Goal: Check status: Check status

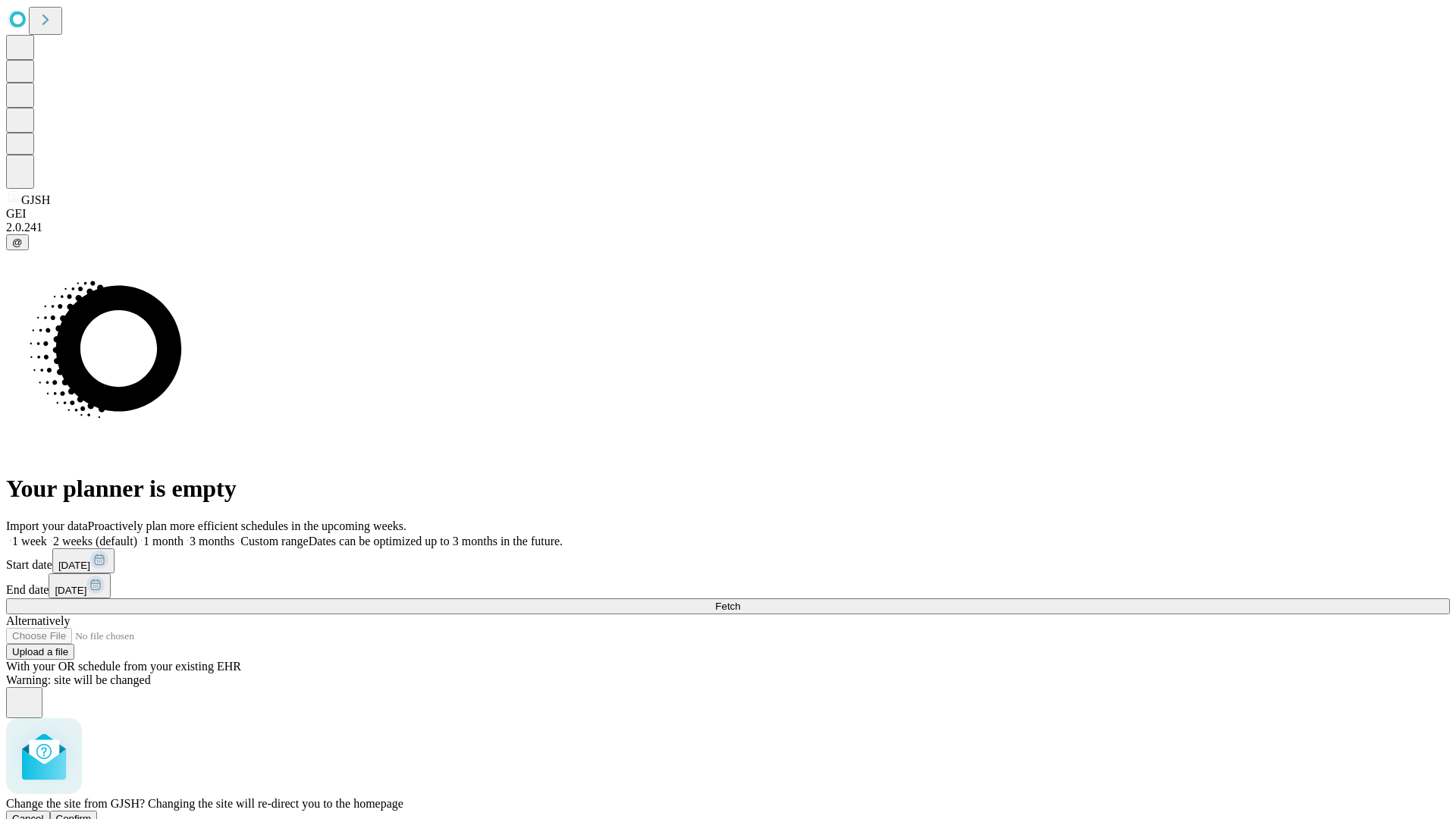
click at [92, 813] on span "Confirm" at bounding box center [73, 818] width 35 height 12
click at [137, 535] on label "2 weeks (default)" at bounding box center [92, 541] width 90 height 13
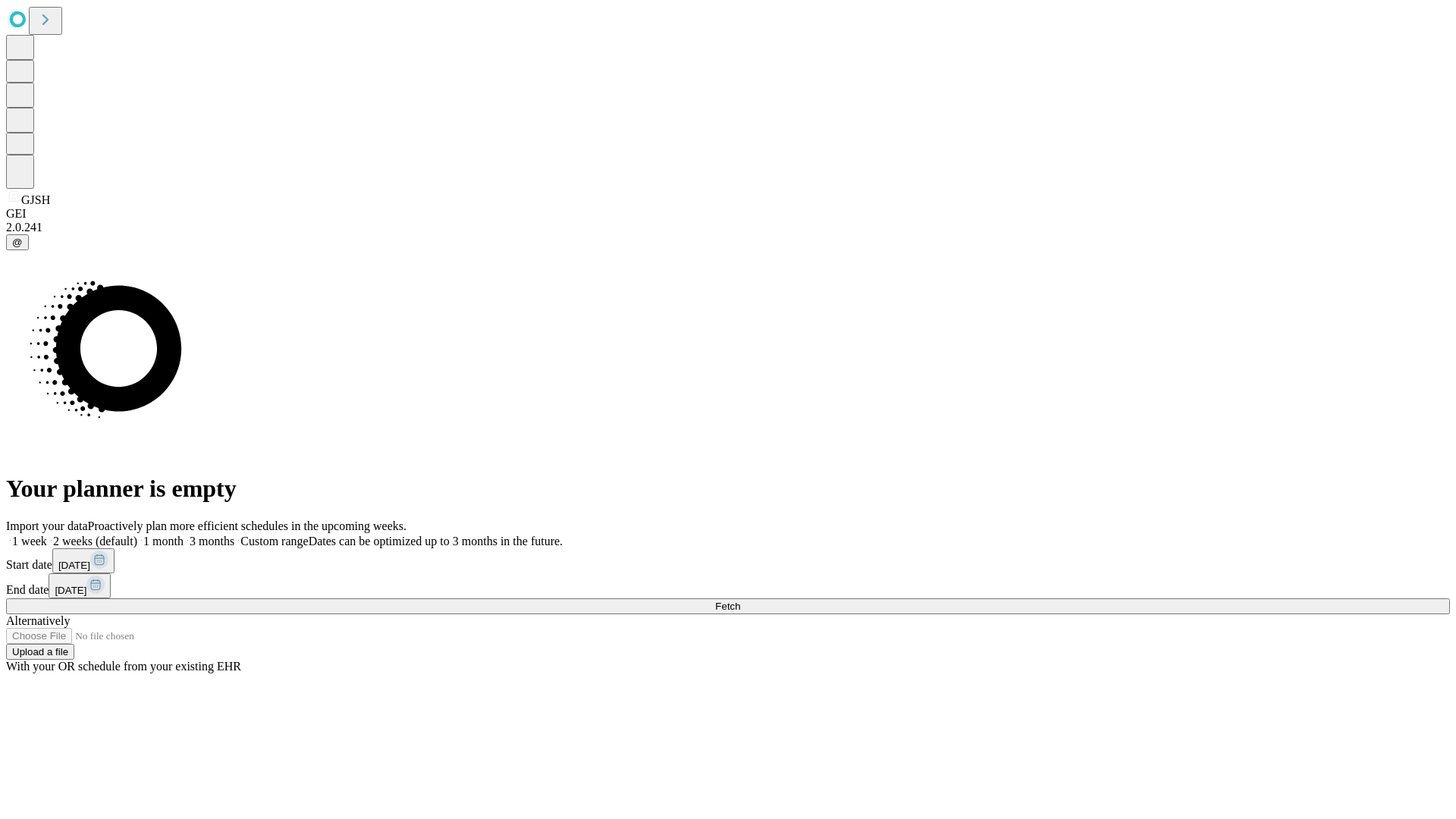
click at [740, 600] on span "Fetch" at bounding box center [728, 606] width 25 height 12
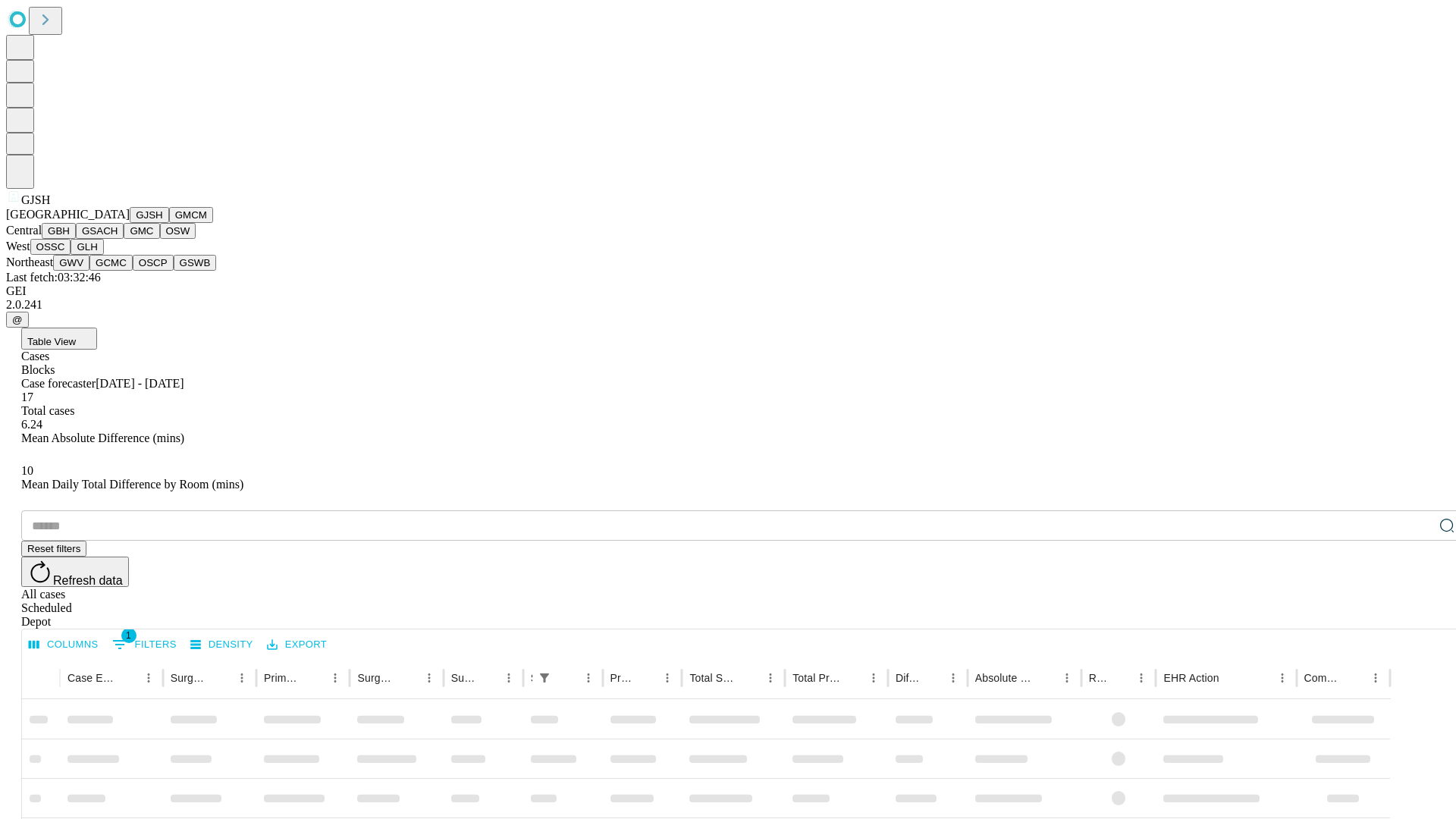
click at [169, 223] on button "GMCM" at bounding box center [190, 215] width 44 height 16
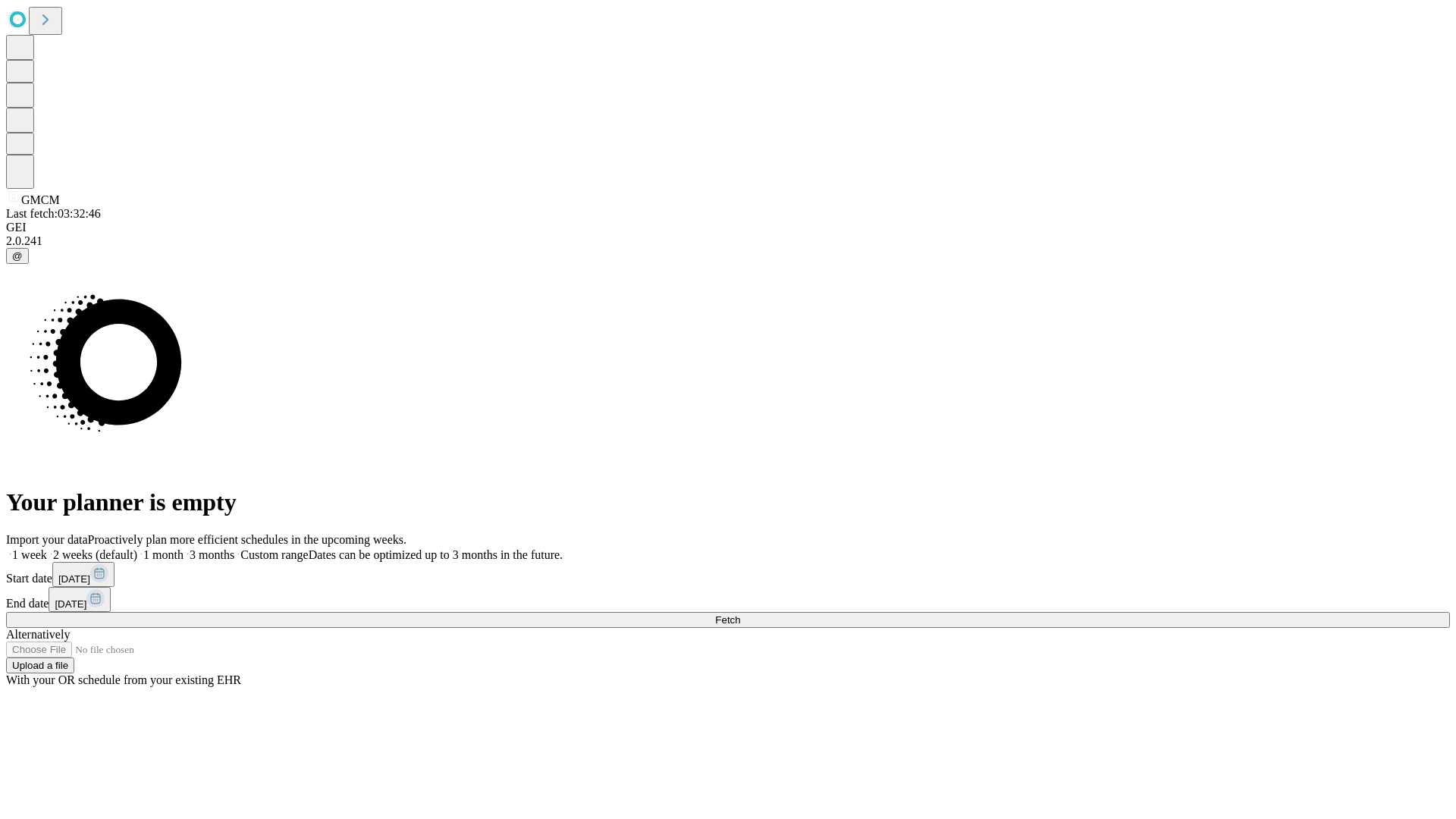
click at [137, 548] on label "2 weeks (default)" at bounding box center [92, 554] width 90 height 13
click at [740, 614] on span "Fetch" at bounding box center [728, 619] width 25 height 12
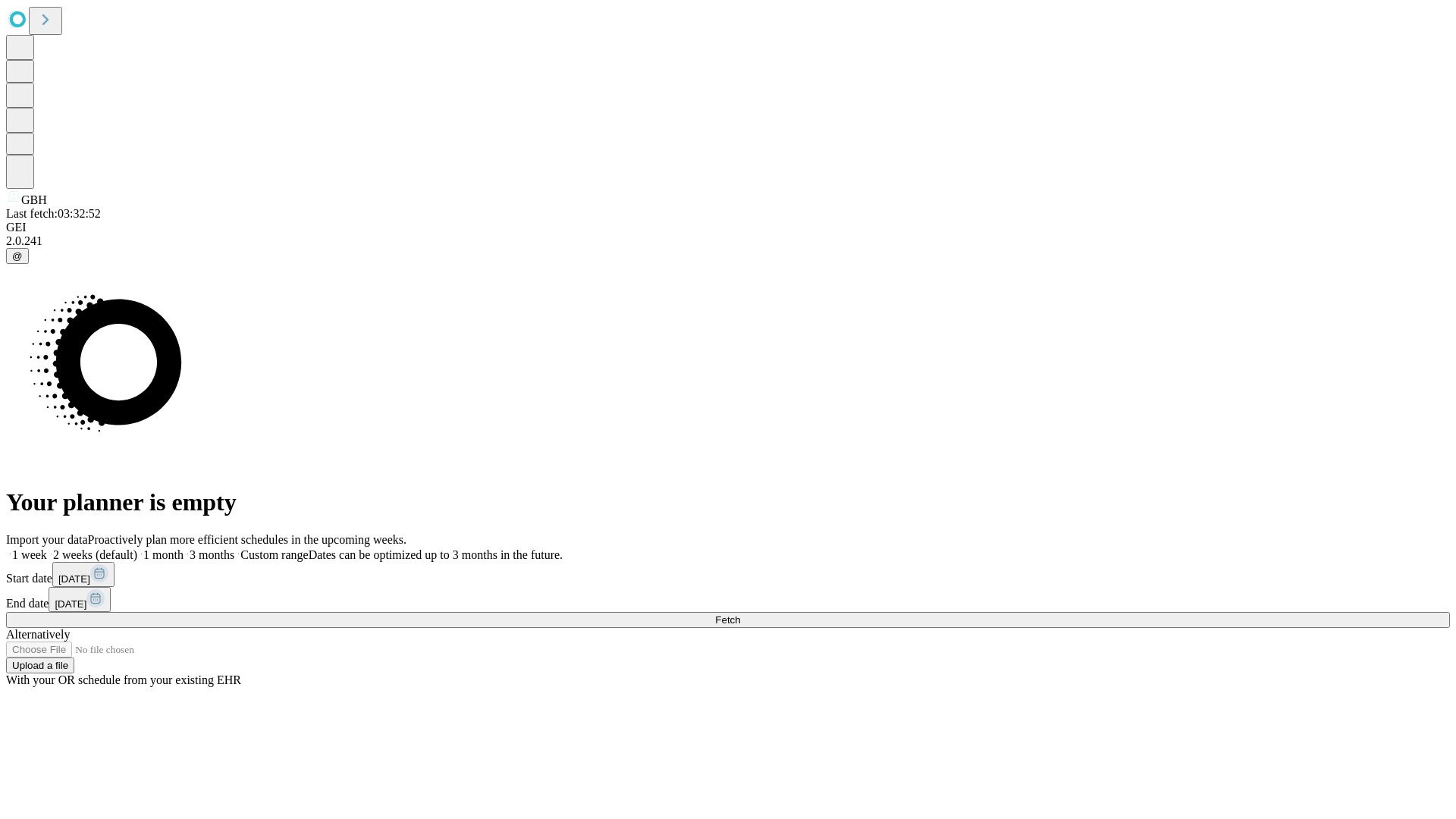
click at [137, 548] on label "2 weeks (default)" at bounding box center [92, 554] width 90 height 13
click at [740, 614] on span "Fetch" at bounding box center [728, 619] width 25 height 12
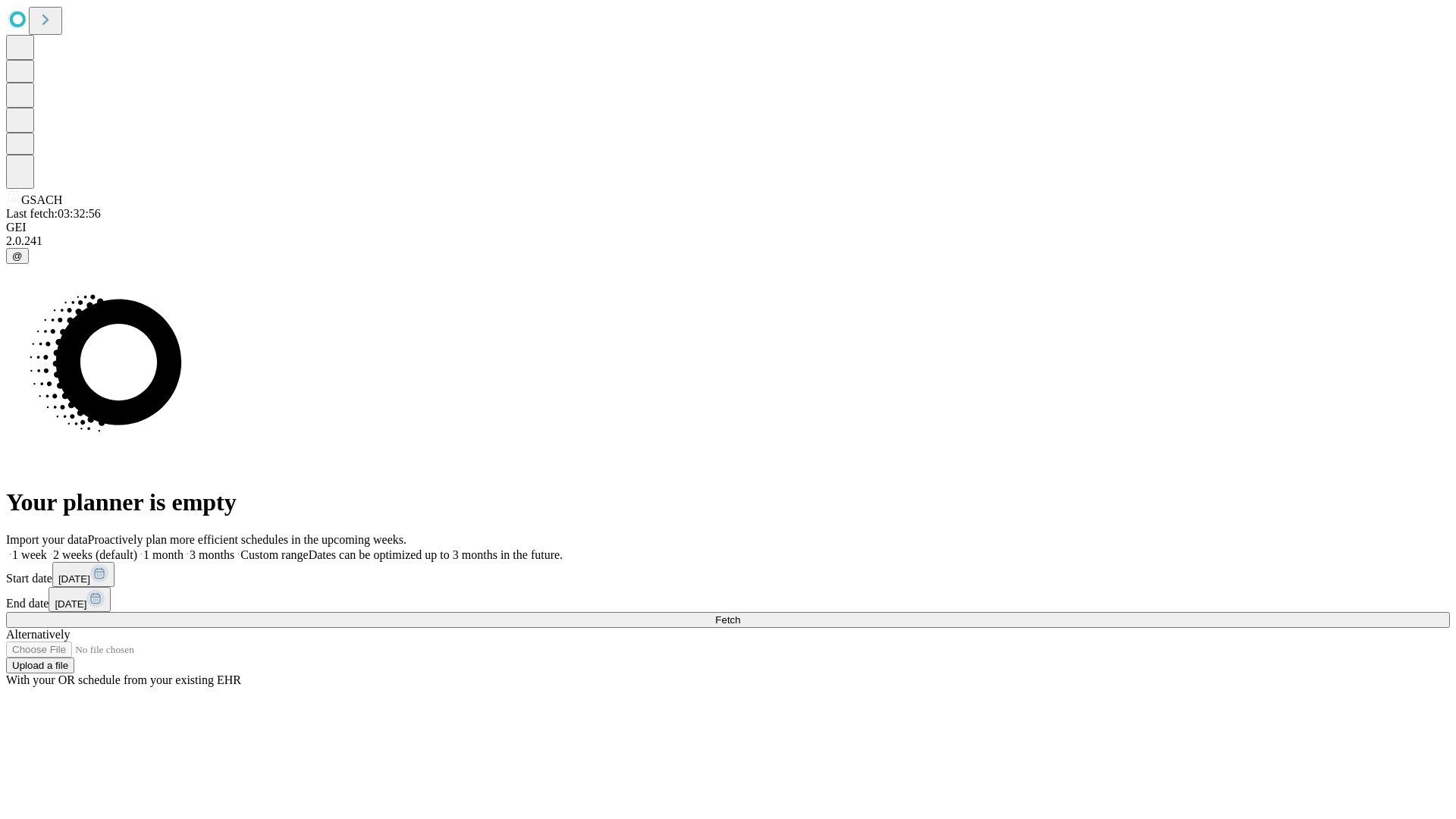
click at [137, 548] on label "2 weeks (default)" at bounding box center [92, 554] width 90 height 13
click at [740, 614] on span "Fetch" at bounding box center [728, 619] width 25 height 12
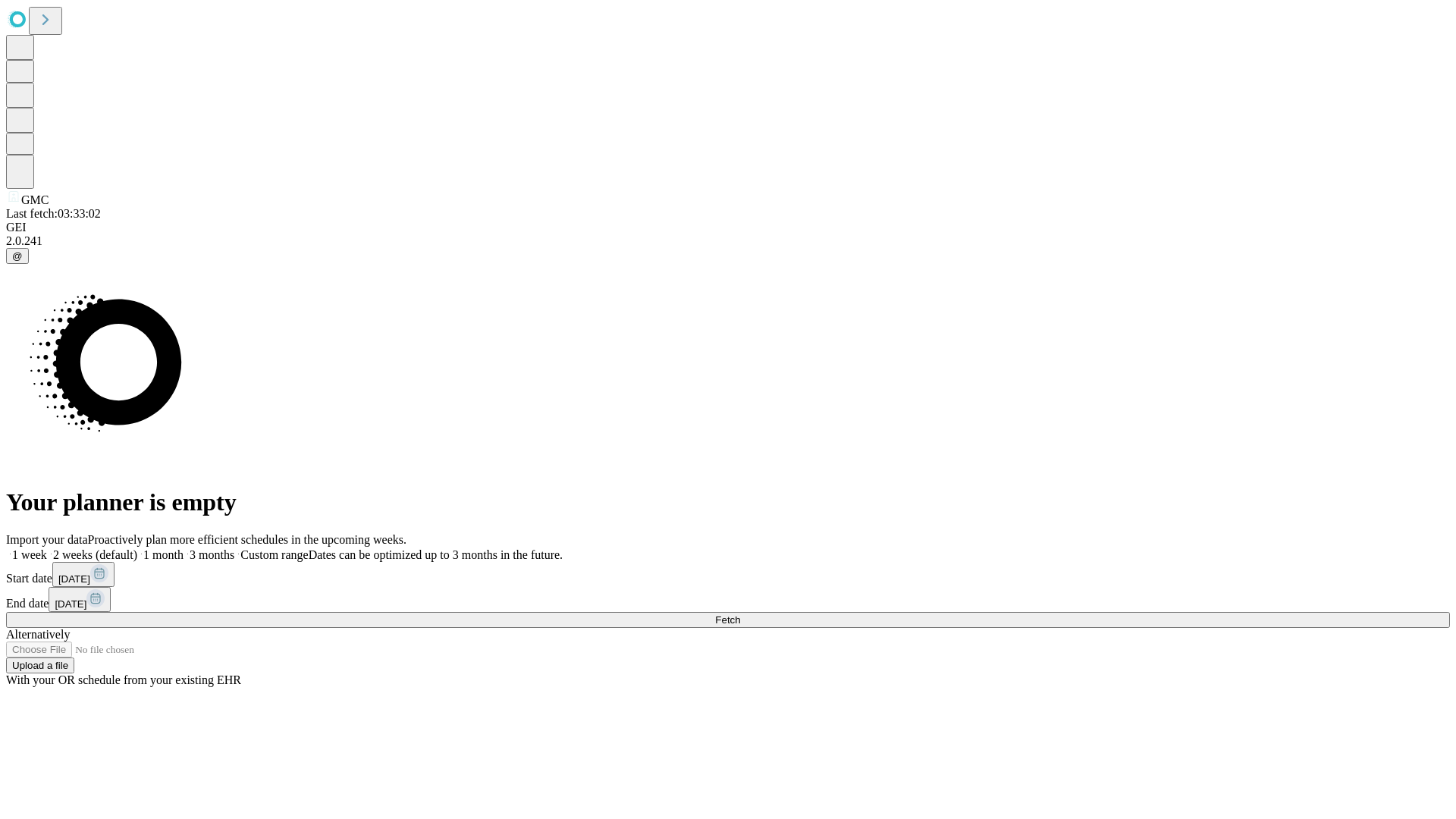
click at [137, 548] on label "2 weeks (default)" at bounding box center [92, 554] width 90 height 13
click at [740, 614] on span "Fetch" at bounding box center [728, 619] width 25 height 12
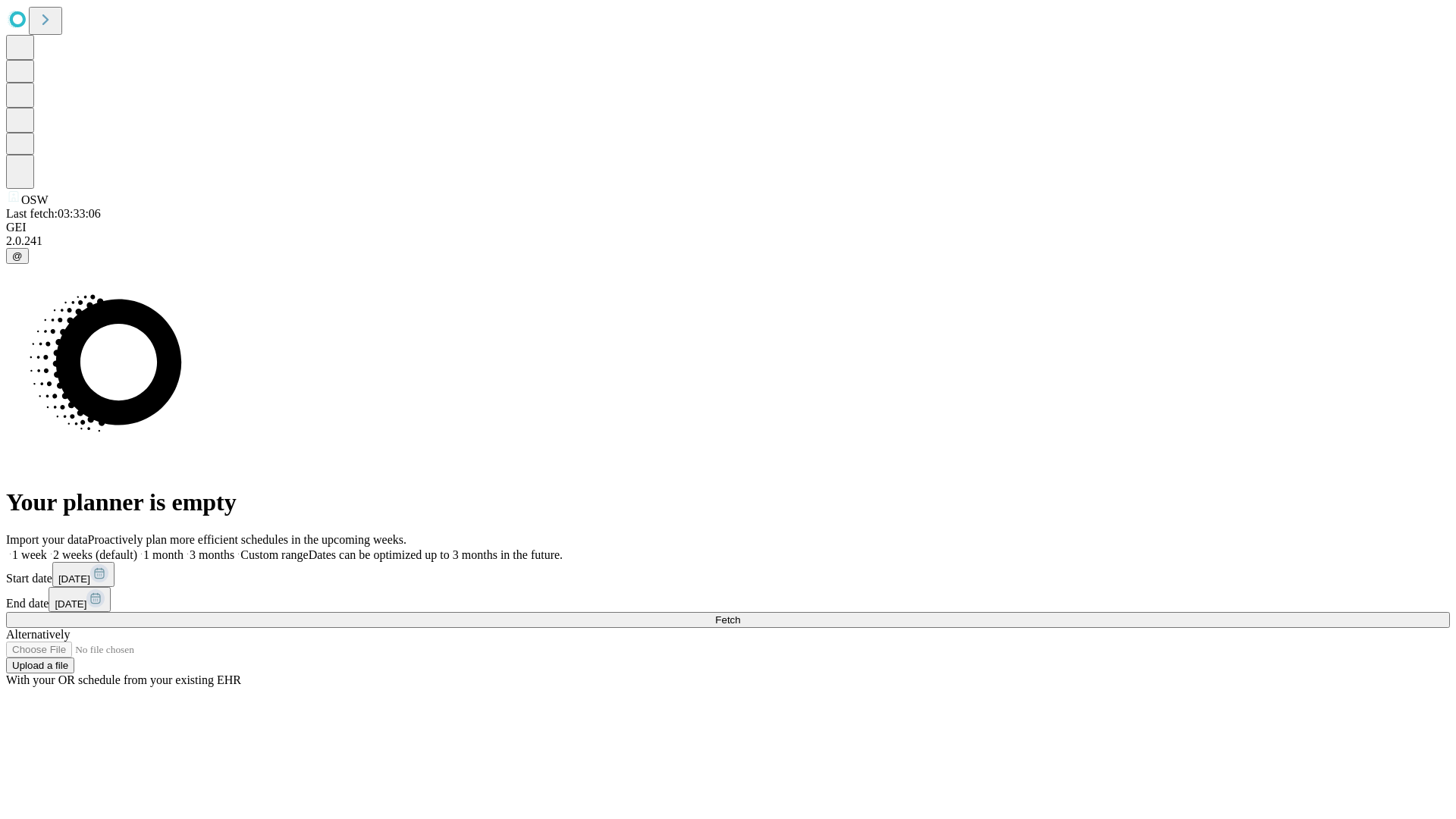
click at [740, 614] on span "Fetch" at bounding box center [728, 619] width 25 height 12
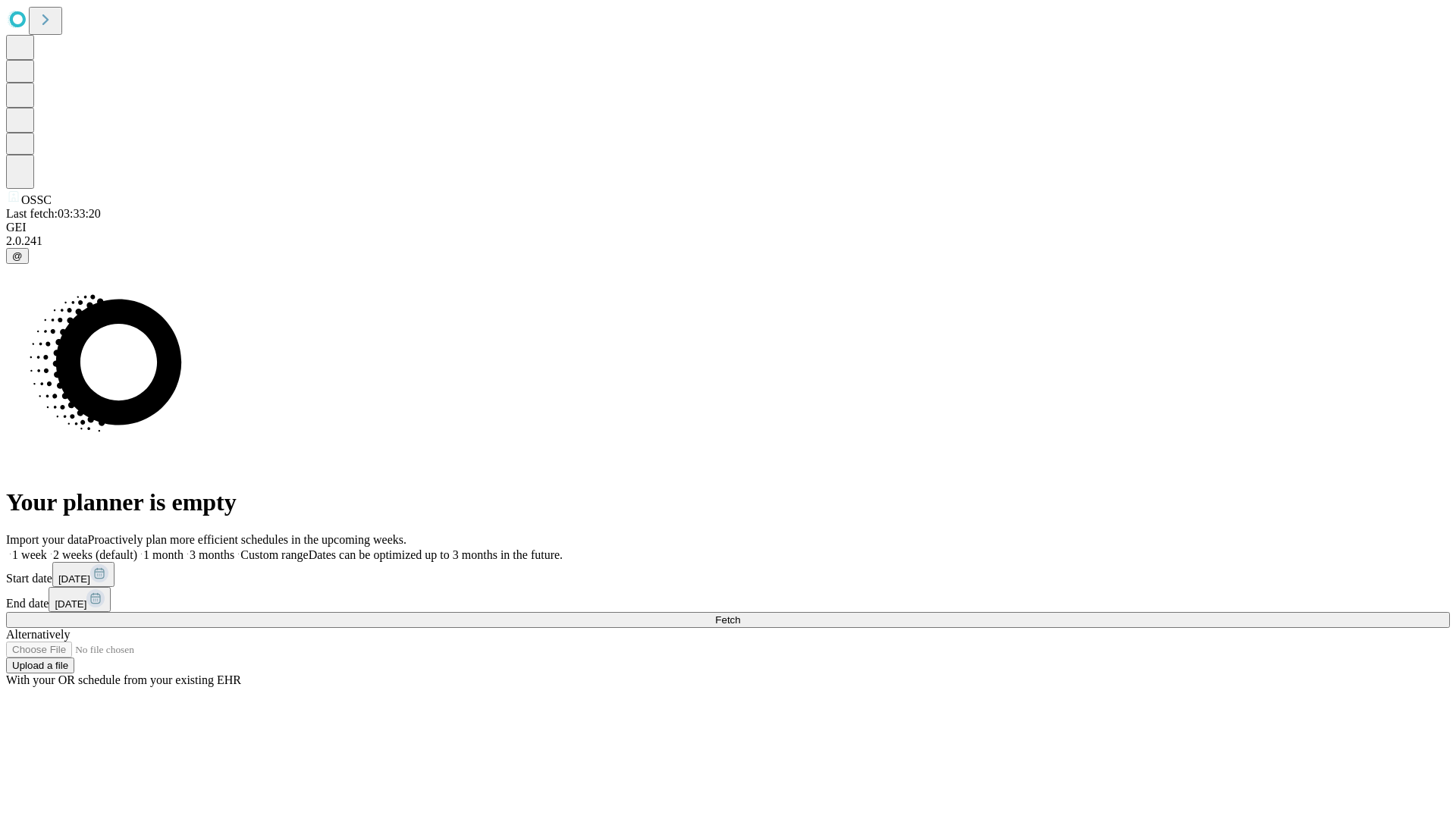
click at [137, 548] on label "2 weeks (default)" at bounding box center [92, 554] width 90 height 13
click at [740, 614] on span "Fetch" at bounding box center [728, 619] width 25 height 12
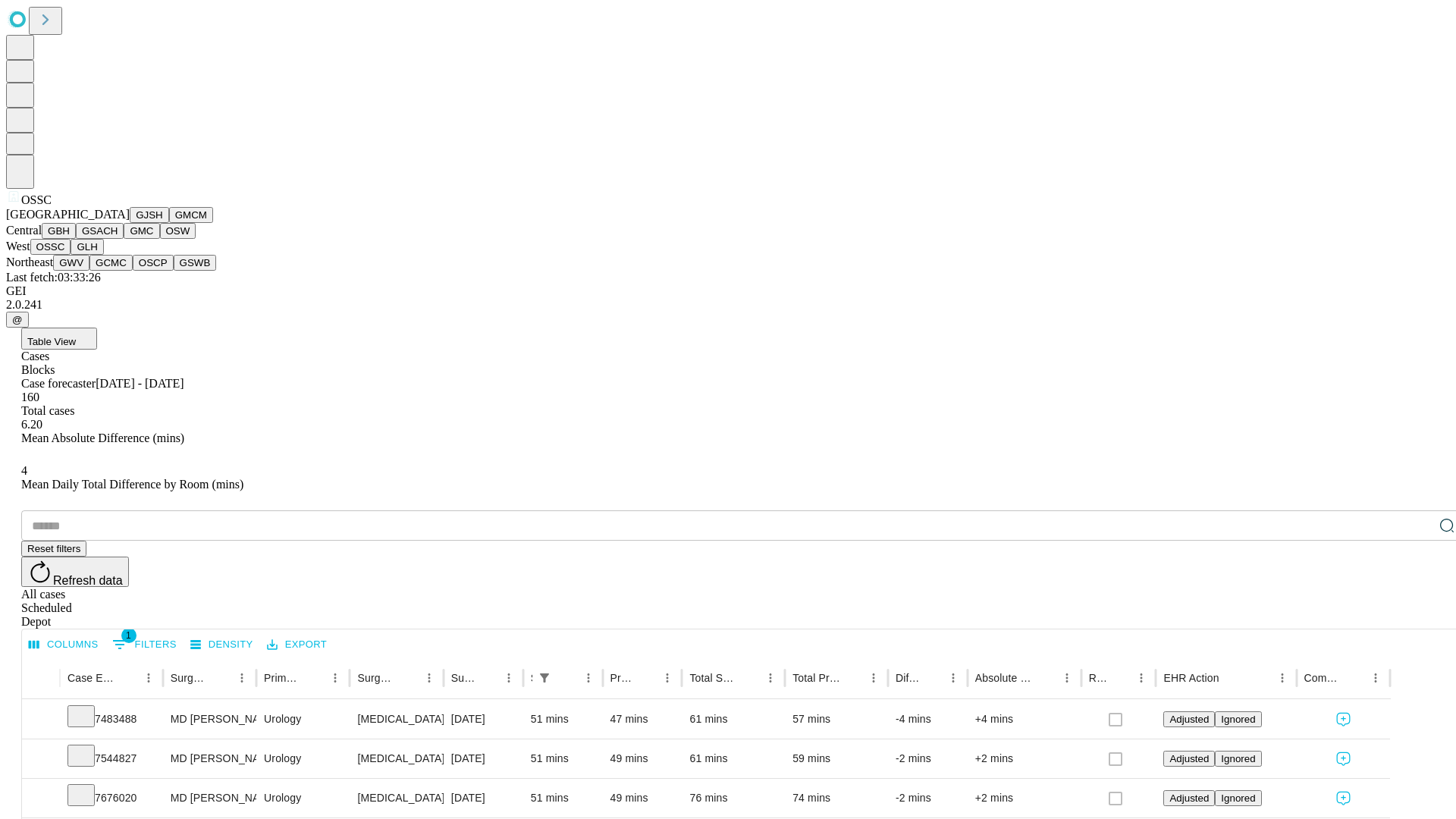
click at [103, 255] on button "GLH" at bounding box center [87, 247] width 32 height 16
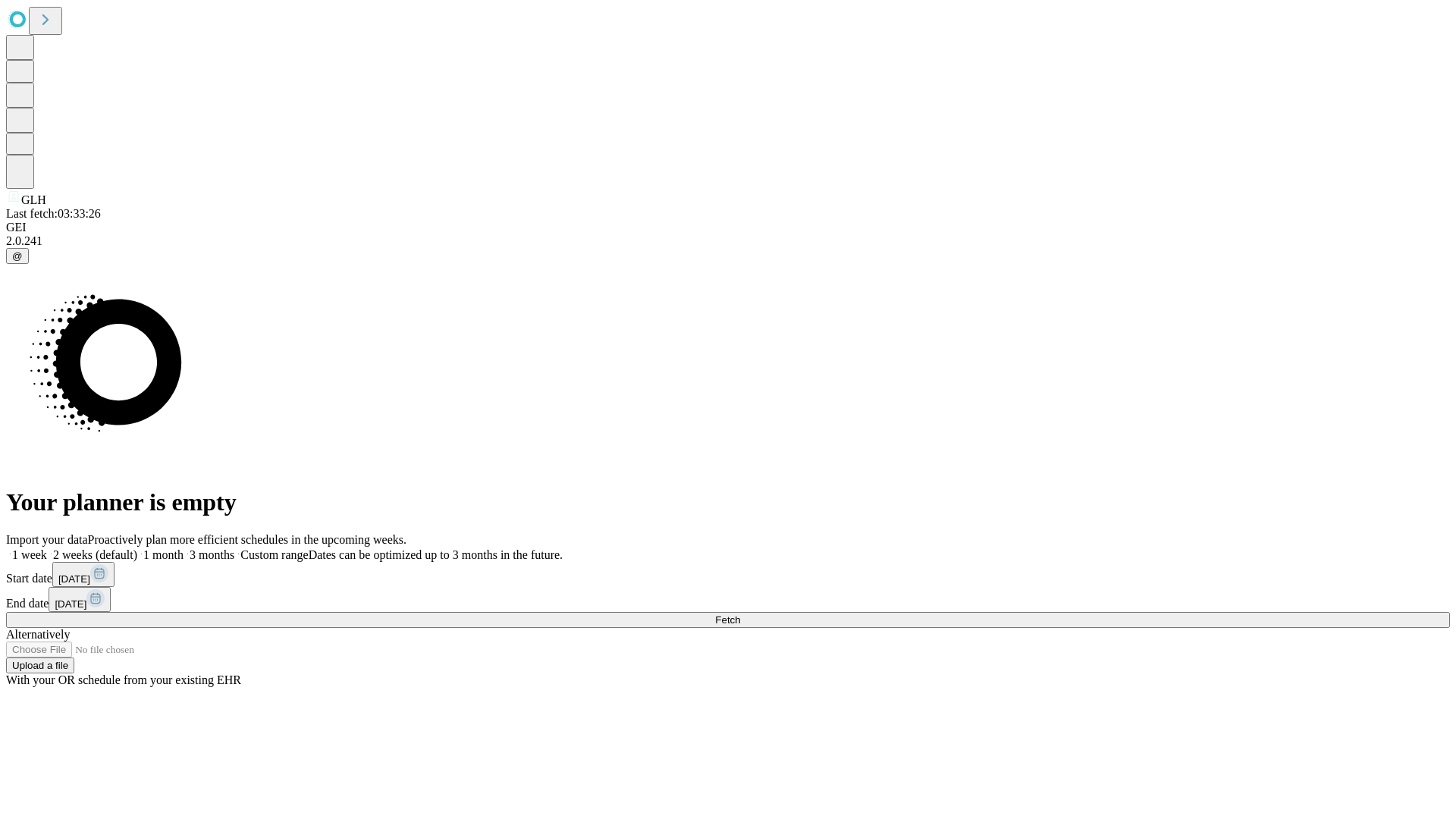
click at [137, 548] on label "2 weeks (default)" at bounding box center [92, 554] width 90 height 13
click at [740, 614] on span "Fetch" at bounding box center [728, 619] width 25 height 12
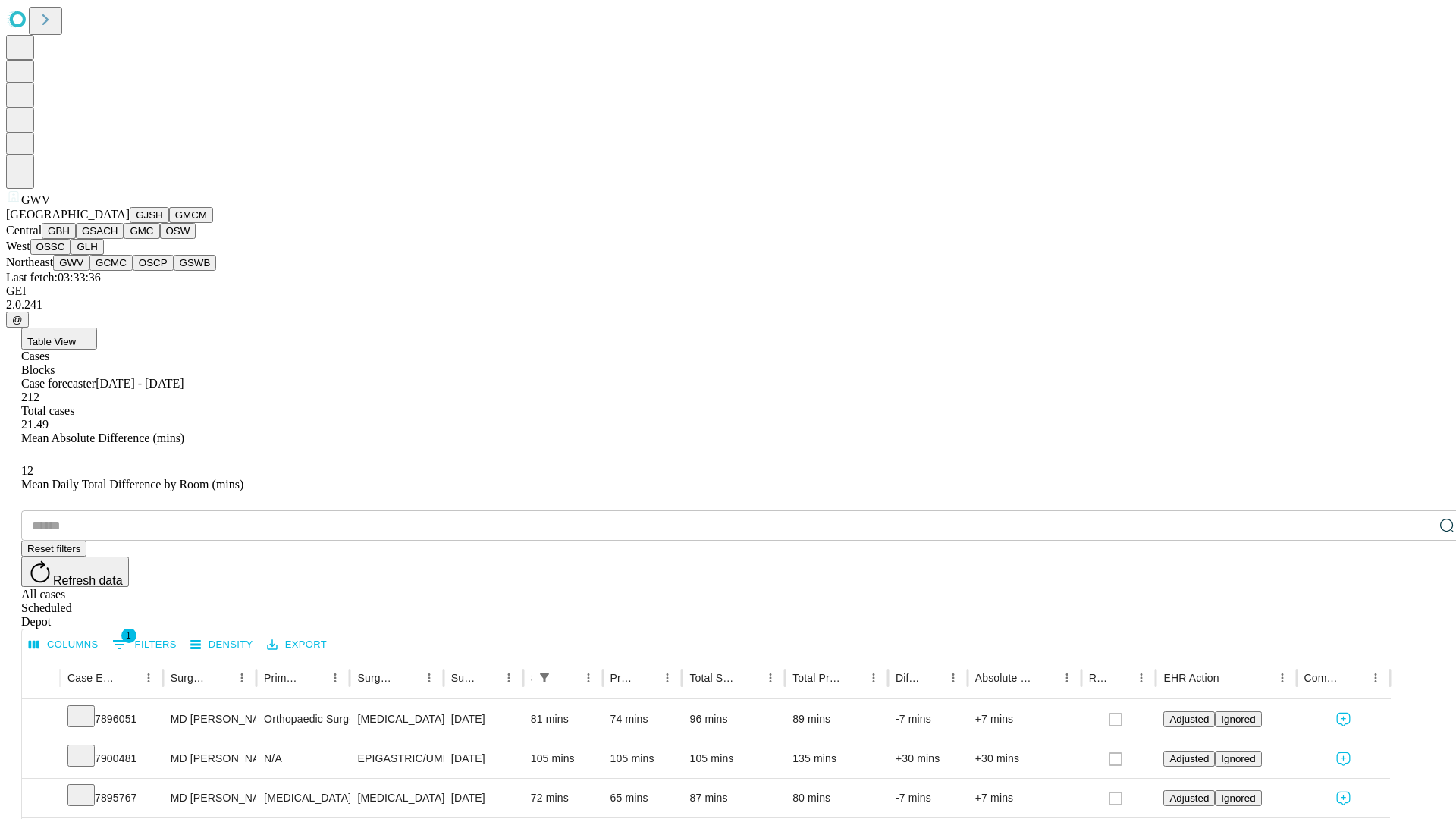
click at [117, 271] on button "GCMC" at bounding box center [111, 263] width 43 height 16
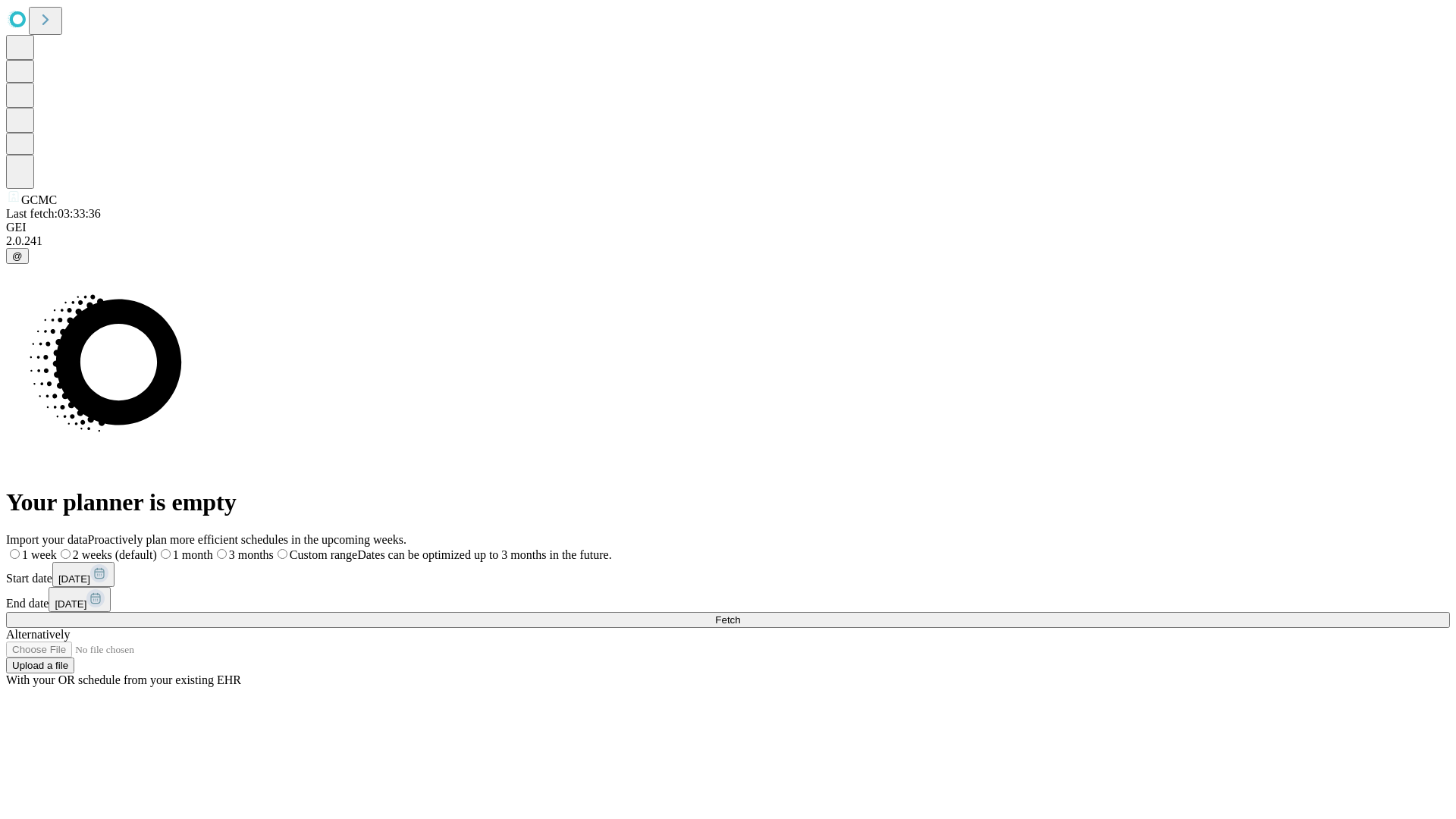
click at [157, 548] on label "2 weeks (default)" at bounding box center [107, 554] width 100 height 13
click at [740, 614] on span "Fetch" at bounding box center [728, 619] width 25 height 12
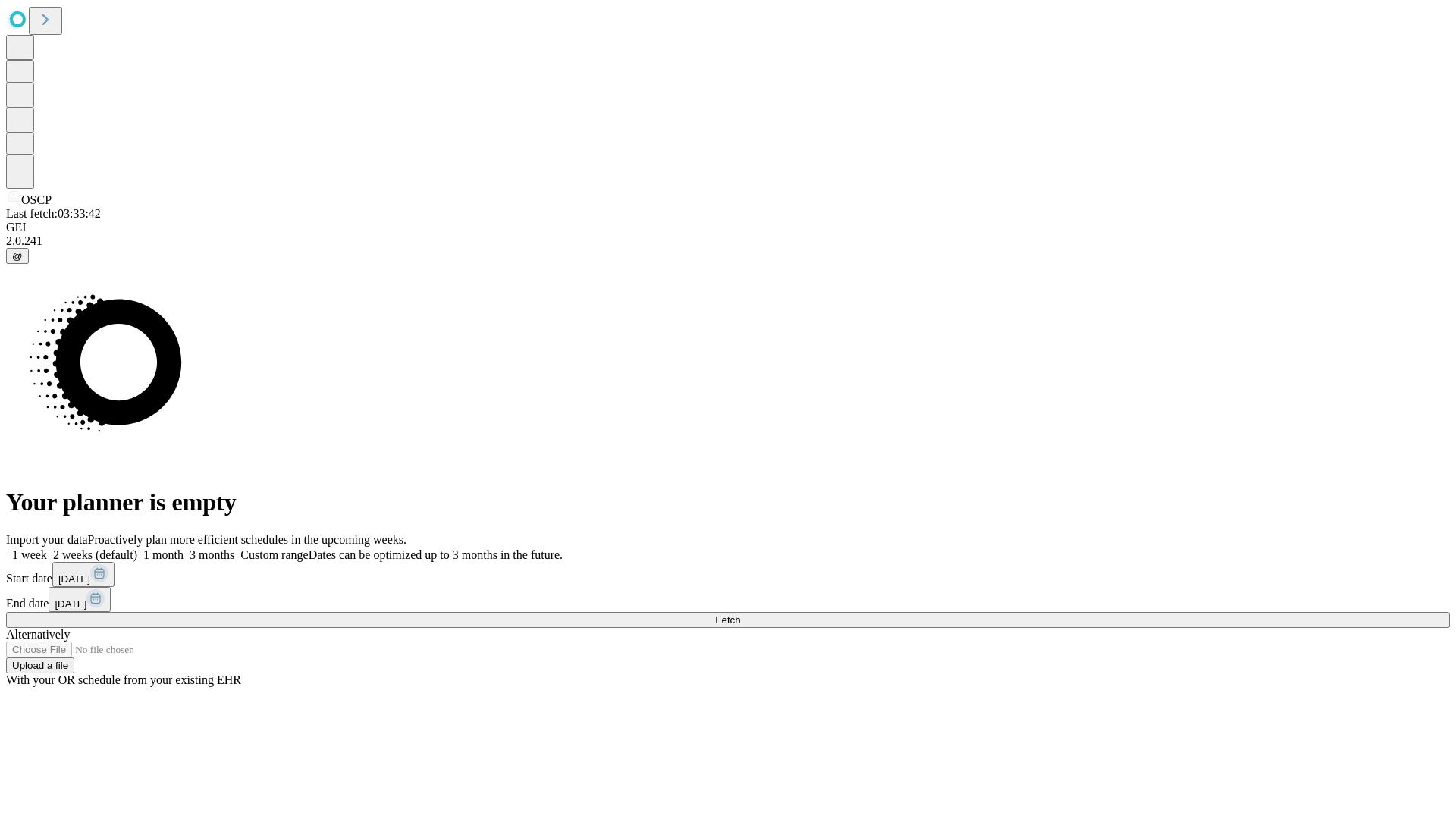
click at [137, 548] on label "2 weeks (default)" at bounding box center [92, 554] width 90 height 13
click at [740, 614] on span "Fetch" at bounding box center [728, 619] width 25 height 12
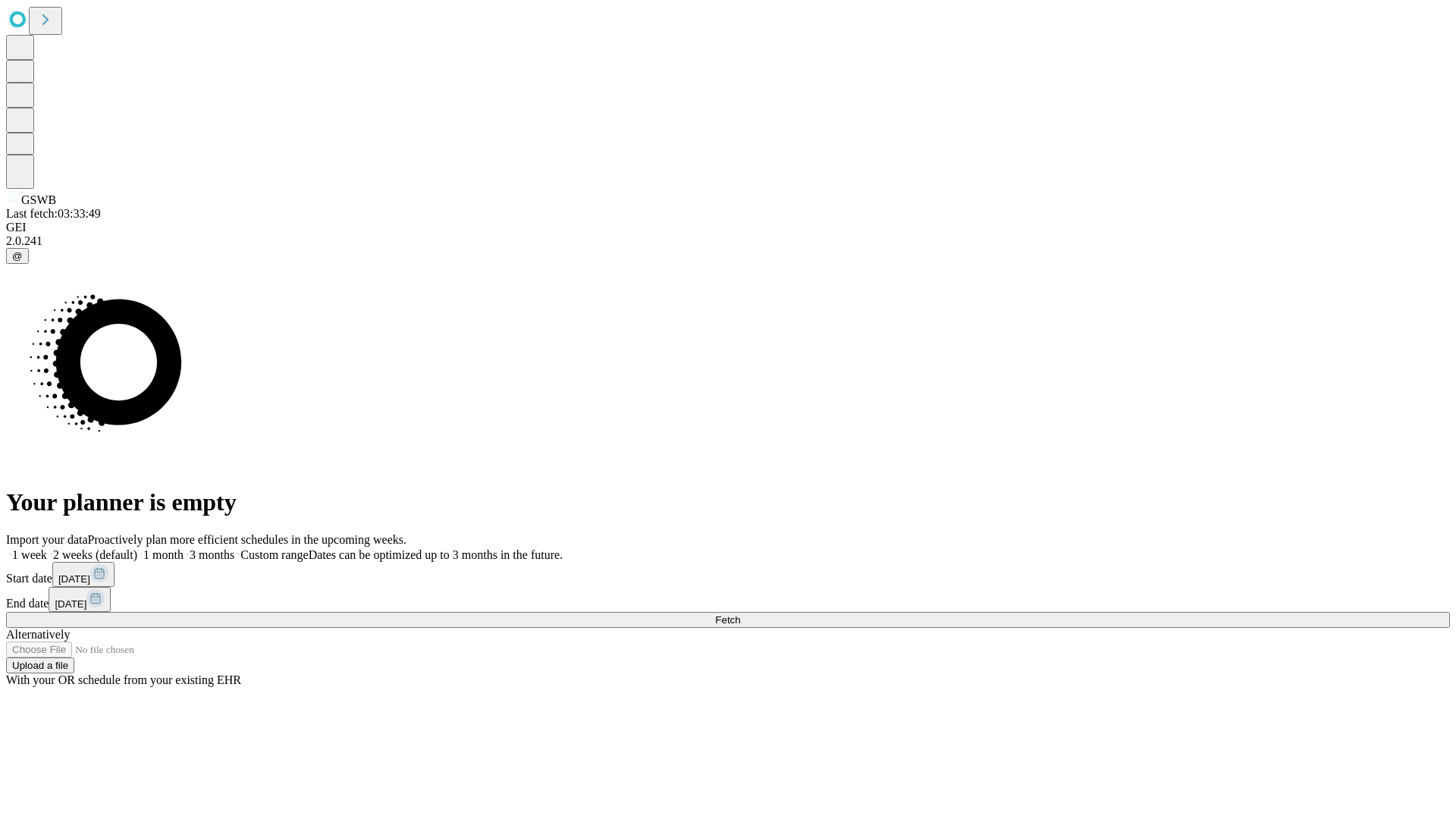
click at [137, 548] on label "2 weeks (default)" at bounding box center [92, 554] width 90 height 13
click at [740, 614] on span "Fetch" at bounding box center [728, 619] width 25 height 12
